Goal: Check status: Check status

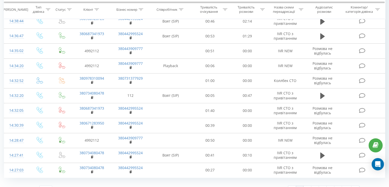
scroll to position [279, 0]
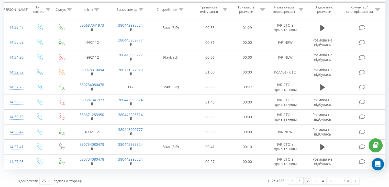
click at [307, 180] on link "2" at bounding box center [307, 180] width 8 height 7
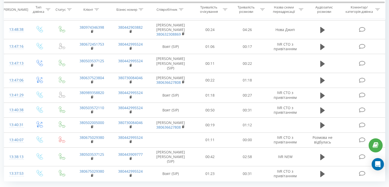
scroll to position [283, 0]
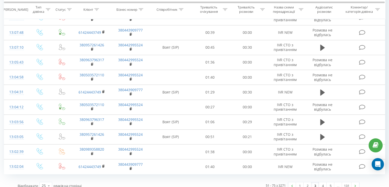
scroll to position [279, 0]
click at [324, 181] on link "4" at bounding box center [323, 184] width 8 height 7
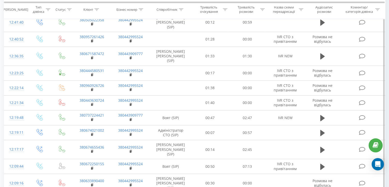
scroll to position [283, 0]
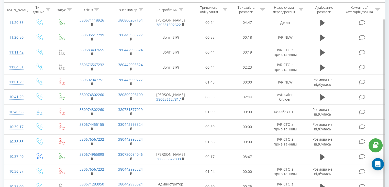
scroll to position [162, 0]
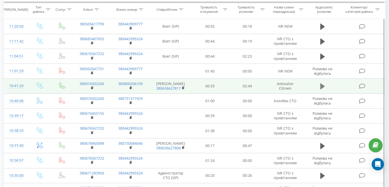
click at [321, 87] on icon at bounding box center [322, 86] width 5 height 6
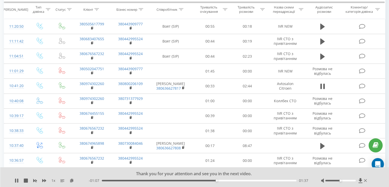
click at [219, 168] on div "Thank you for your attention and see you in the next video. 1 x - 01:07 01:37 0…" at bounding box center [194, 177] width 389 height 20
